Goal: Task Accomplishment & Management: Manage account settings

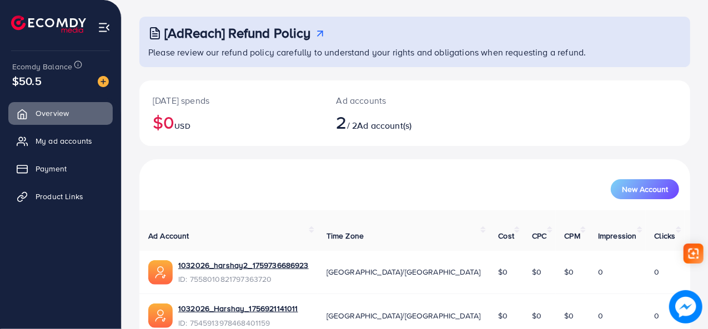
scroll to position [96, 0]
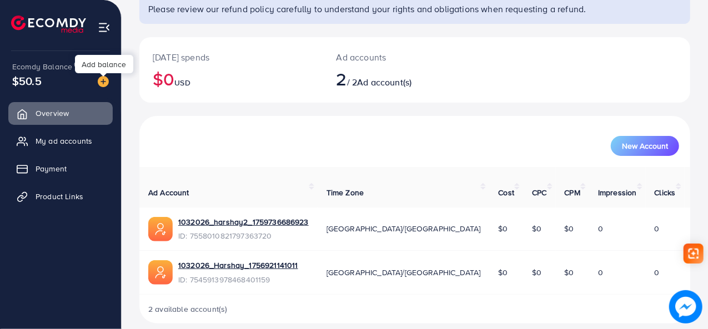
click at [100, 79] on img at bounding box center [103, 81] width 11 height 11
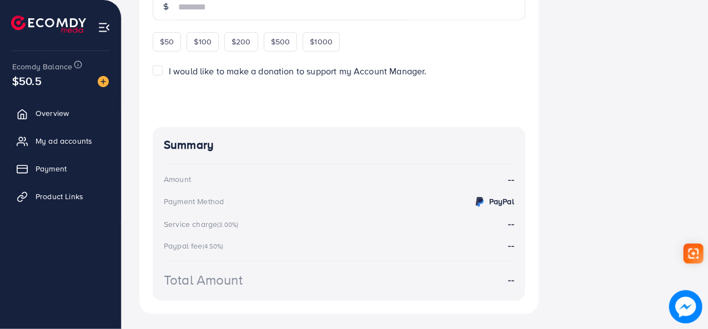
scroll to position [312, 0]
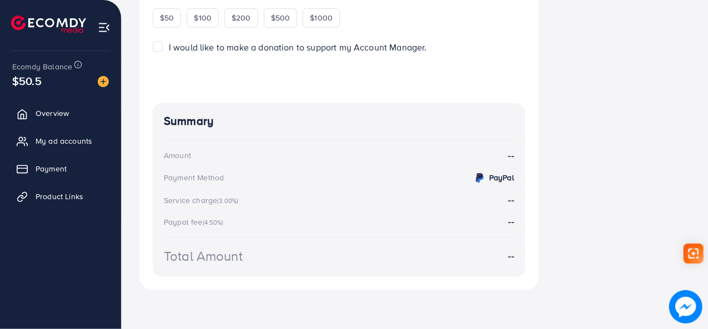
click at [206, 178] on div "Payment Method" at bounding box center [194, 177] width 60 height 11
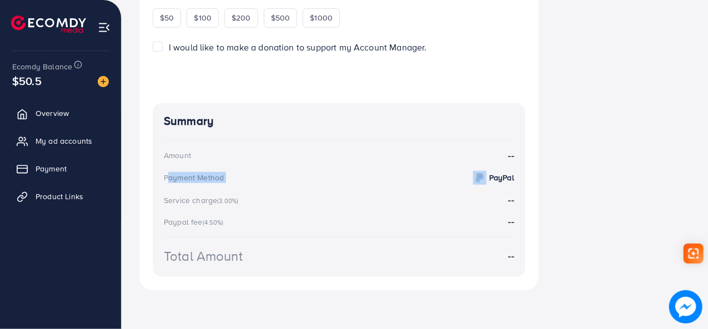
click at [206, 178] on div "Payment Method" at bounding box center [194, 177] width 60 height 11
click at [53, 138] on span "My ad accounts" at bounding box center [66, 141] width 57 height 11
click at [57, 148] on link "My ad accounts" at bounding box center [60, 141] width 104 height 22
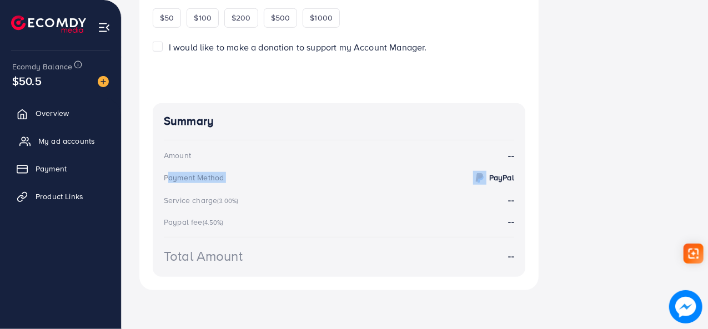
click at [57, 148] on link "My ad accounts" at bounding box center [60, 141] width 104 height 22
click at [40, 117] on span "Overview" at bounding box center [54, 113] width 33 height 11
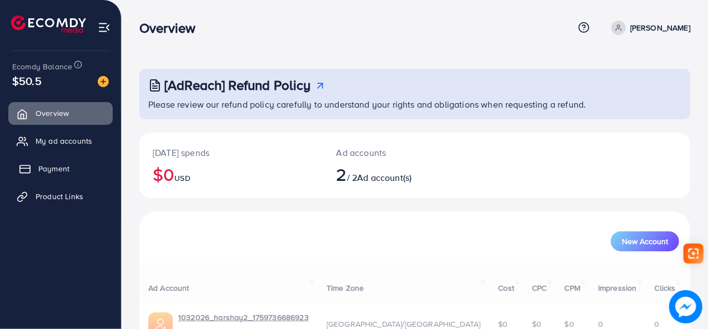
click at [45, 171] on span "Payment" at bounding box center [53, 168] width 31 height 11
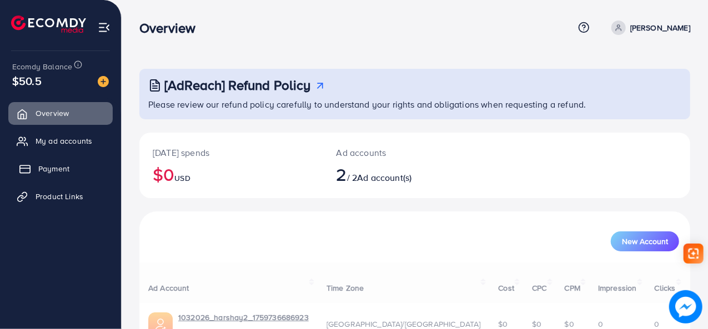
click at [45, 171] on span "Payment" at bounding box center [53, 168] width 31 height 11
click at [23, 142] on icon at bounding box center [24, 141] width 11 height 11
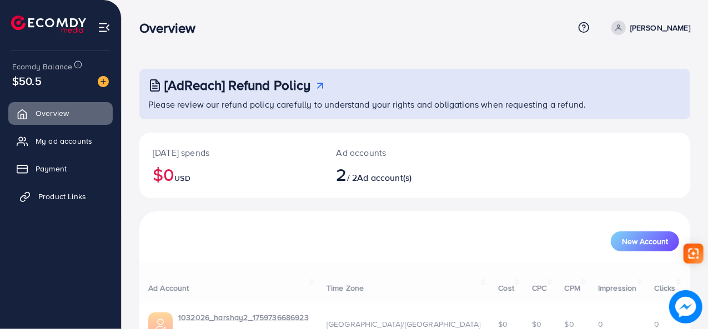
click at [34, 205] on link "Product Links" at bounding box center [60, 197] width 104 height 22
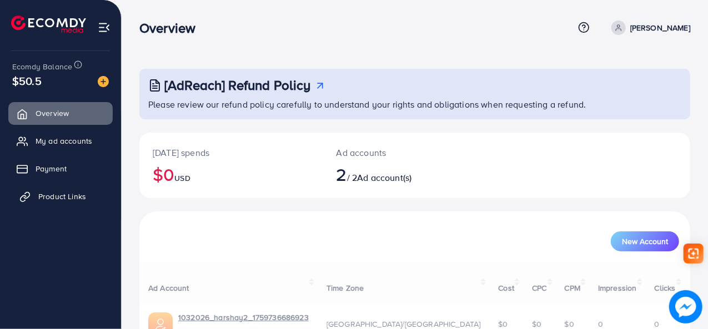
click at [34, 205] on link "Product Links" at bounding box center [60, 197] width 104 height 22
click at [70, 129] on ul "Overview My ad accounts Payment Product Links" at bounding box center [60, 159] width 121 height 122
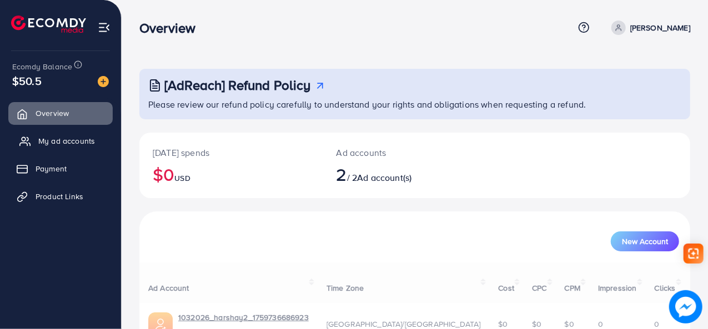
click at [10, 146] on link "My ad accounts" at bounding box center [60, 141] width 104 height 22
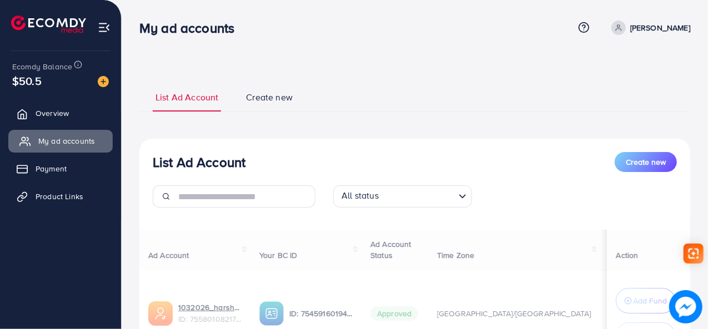
click at [10, 146] on link "My ad accounts" at bounding box center [60, 141] width 104 height 22
click at [32, 170] on link "Payment" at bounding box center [60, 169] width 104 height 22
click at [24, 169] on line at bounding box center [25, 169] width 10 height 0
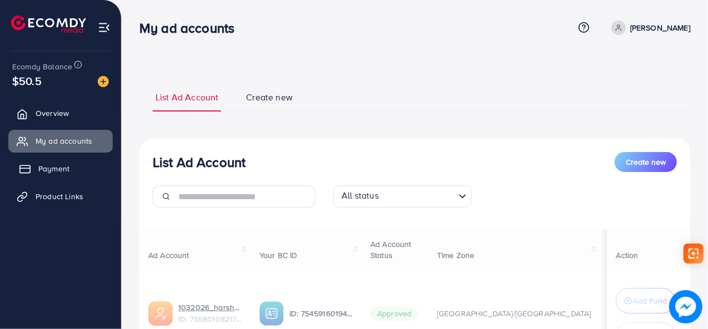
click at [24, 169] on line at bounding box center [25, 169] width 10 height 0
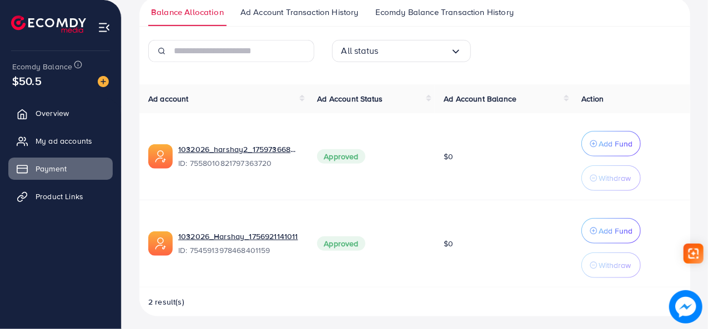
scroll to position [263, 0]
click at [622, 179] on p "Withdraw" at bounding box center [615, 177] width 32 height 13
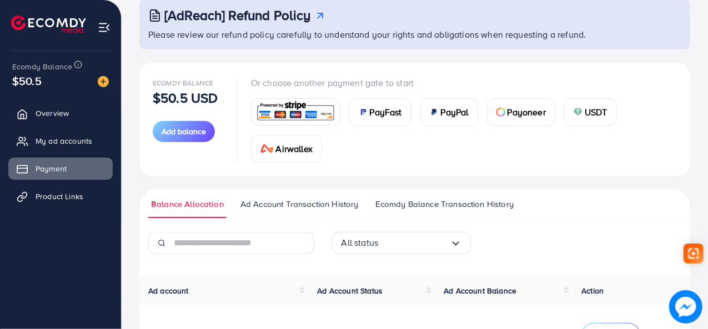
scroll to position [70, 0]
click at [567, 128] on div "PayFast PayPal Payoneer USDT Airwallex" at bounding box center [464, 125] width 426 height 73
